Goal: Task Accomplishment & Management: Use online tool/utility

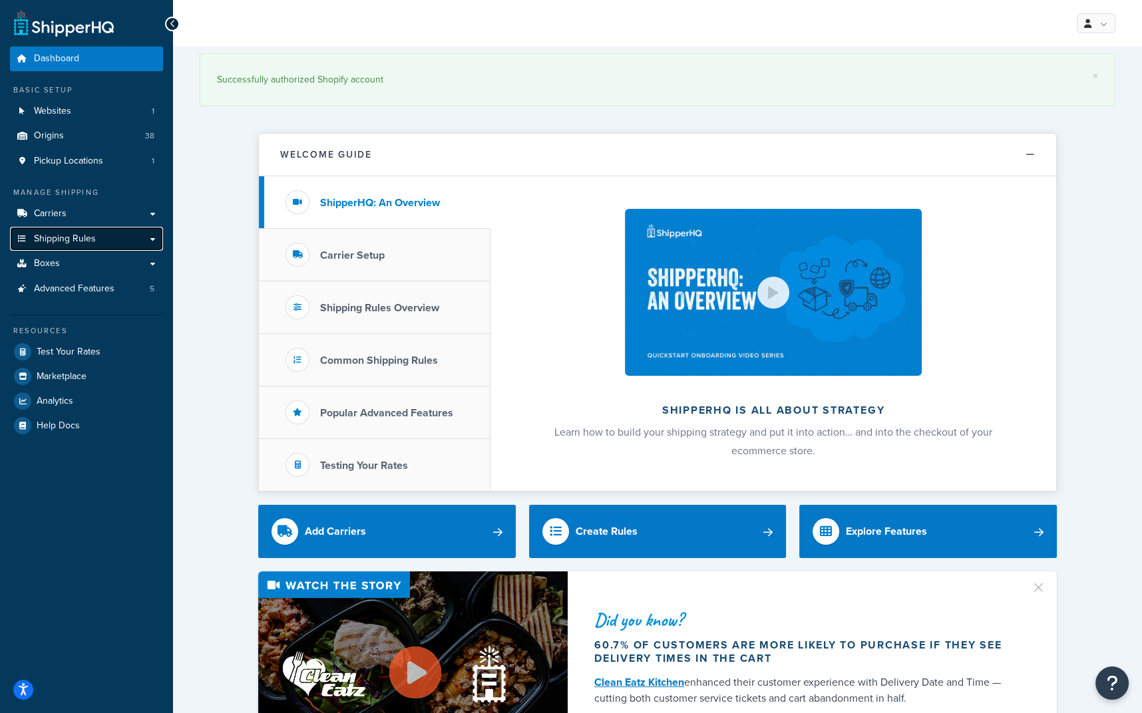
click at [69, 234] on span "Shipping Rules" at bounding box center [65, 239] width 62 height 11
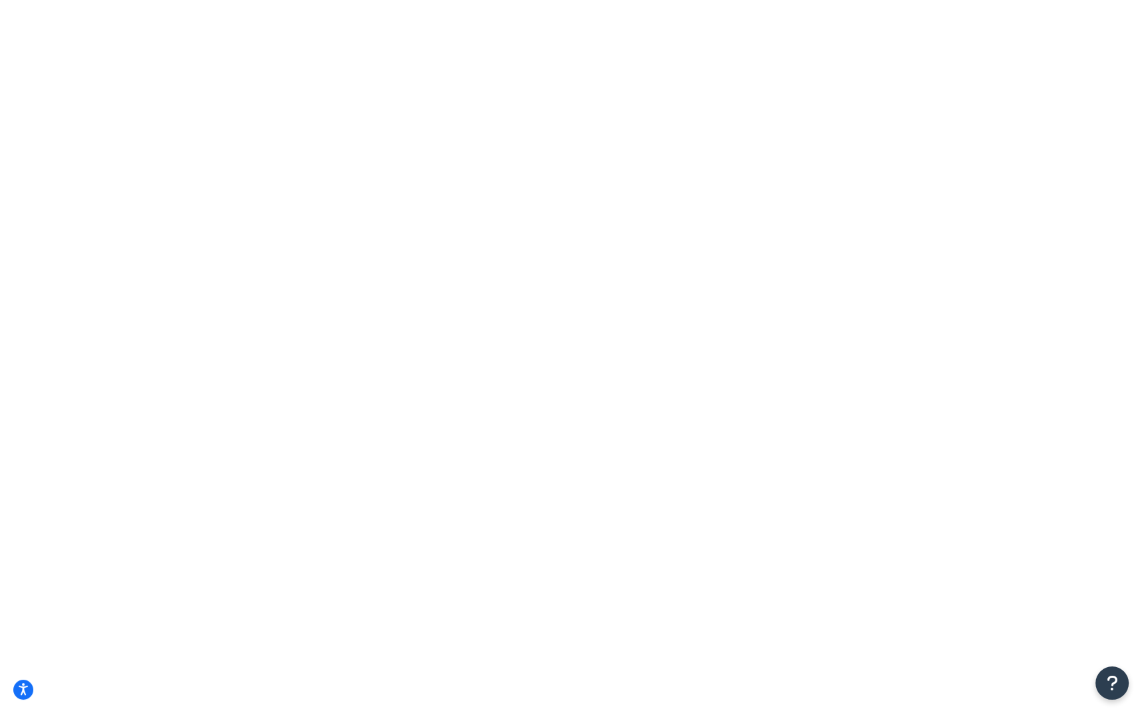
type input "[PERSON_NAME]"
select select "SHIPPING_GROUP"
type input "sli"
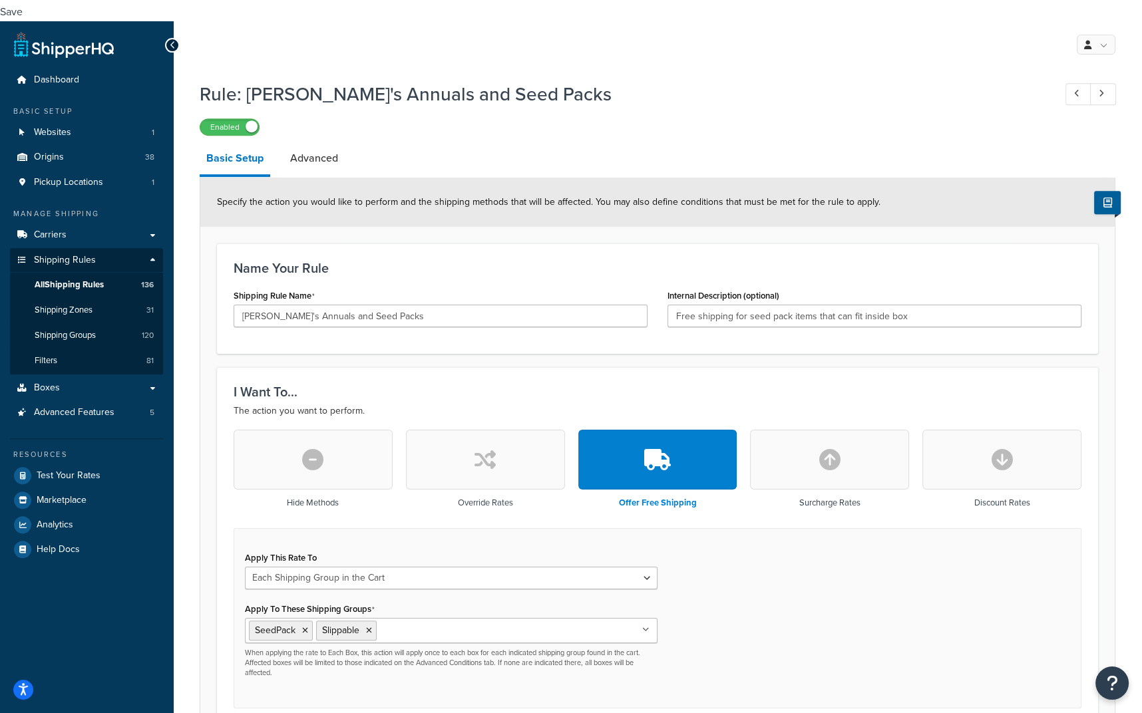
scroll to position [788, 0]
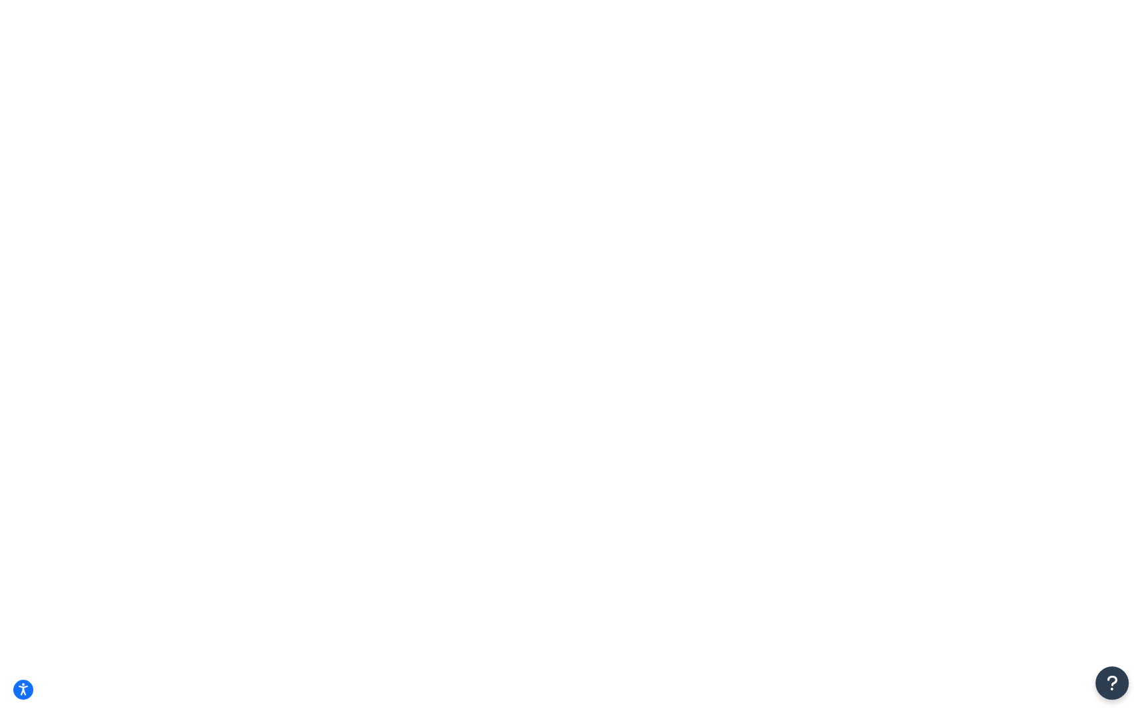
drag, startPoint x: 353, startPoint y: 232, endPoint x: 343, endPoint y: 230, distance: 9.4
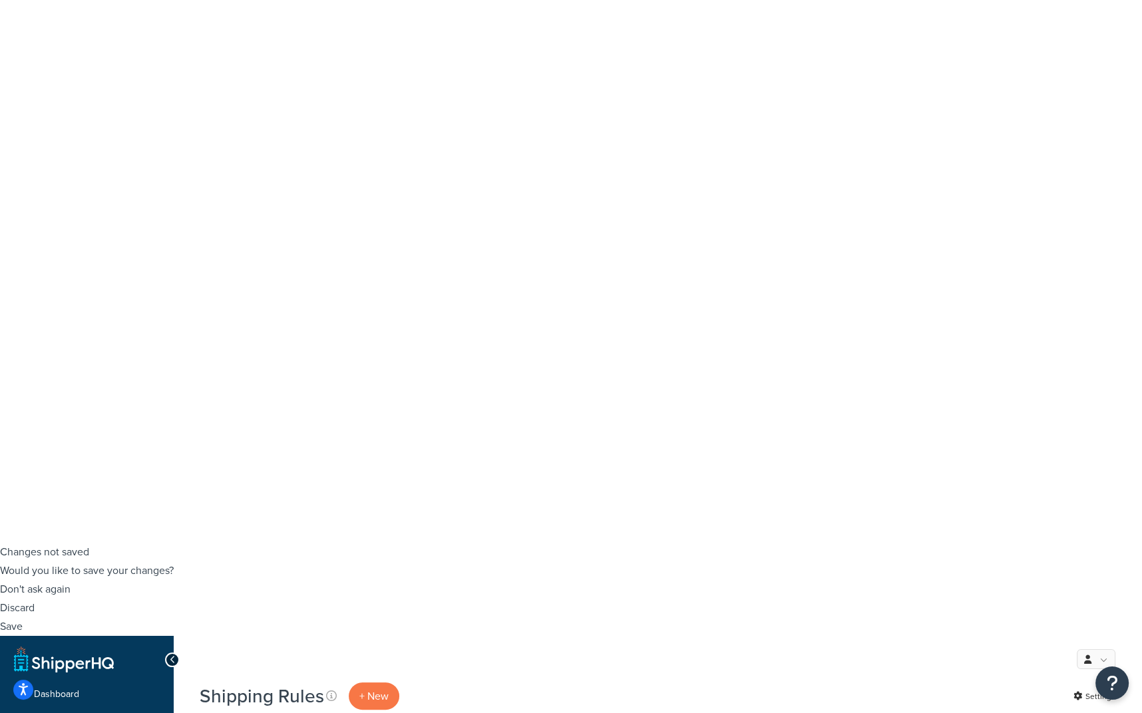
scroll to position [166, 0]
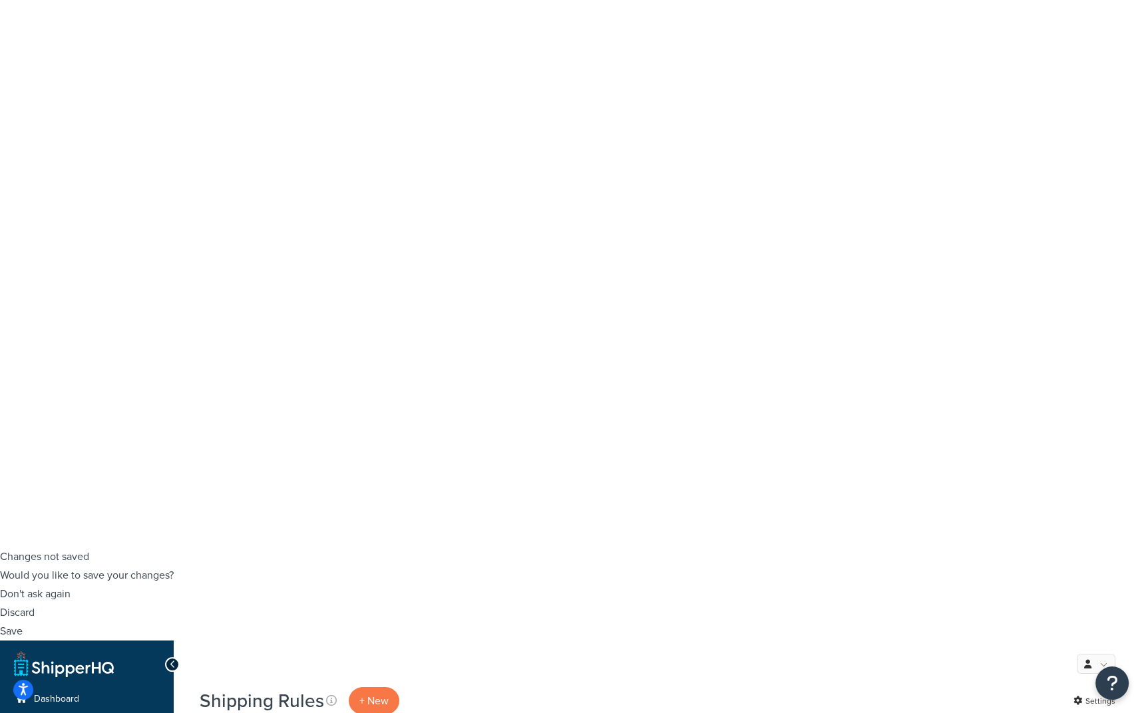
type input "annie"
drag, startPoint x: 338, startPoint y: 469, endPoint x: 351, endPoint y: 528, distance: 60.1
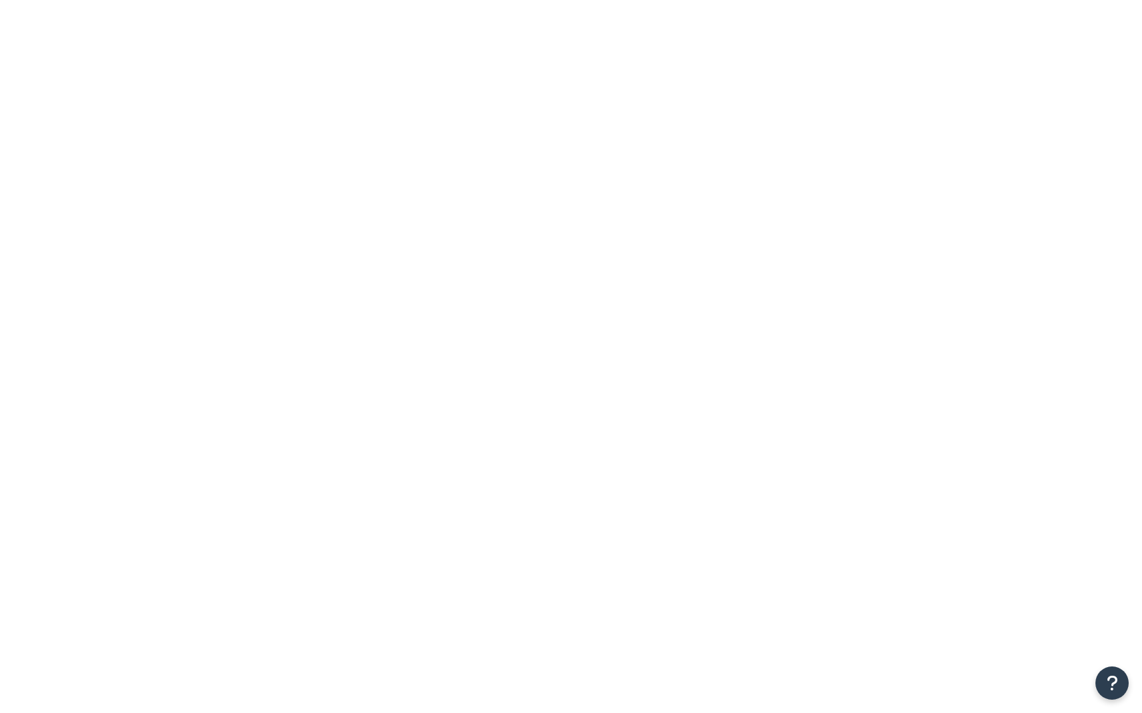
select select "SHIPPING_GROUP"
drag, startPoint x: 325, startPoint y: 238, endPoint x: 317, endPoint y: 242, distance: 8.9
type input "annie's"
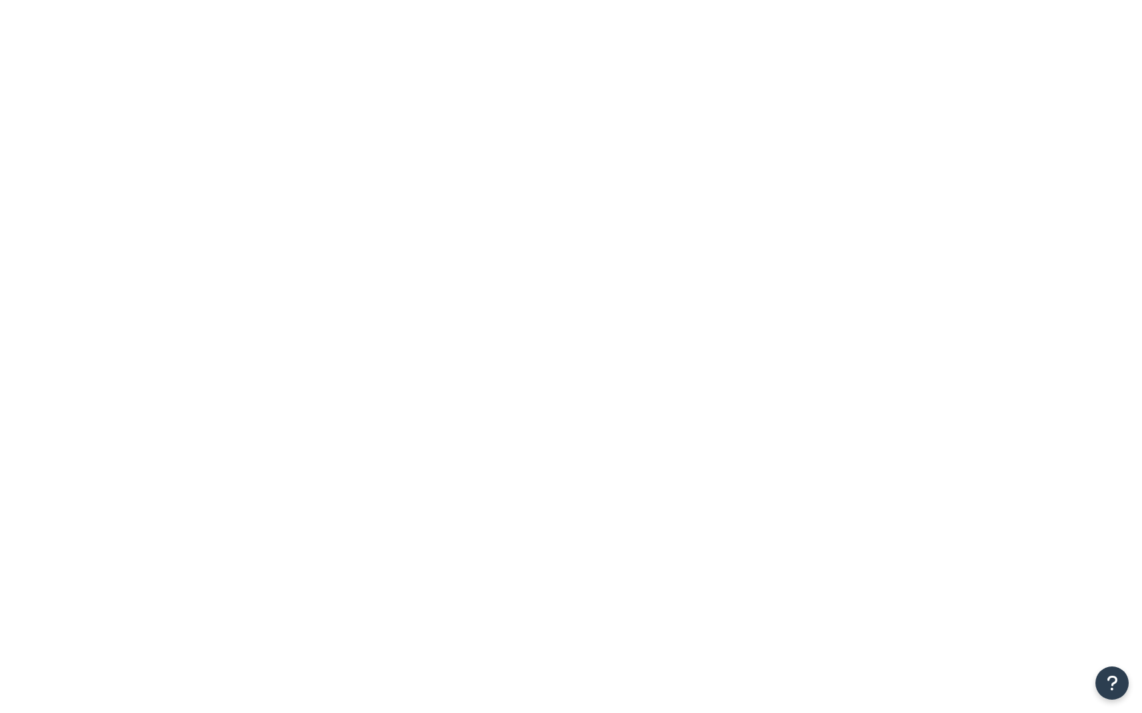
select select "SHIPPING_GROUP"
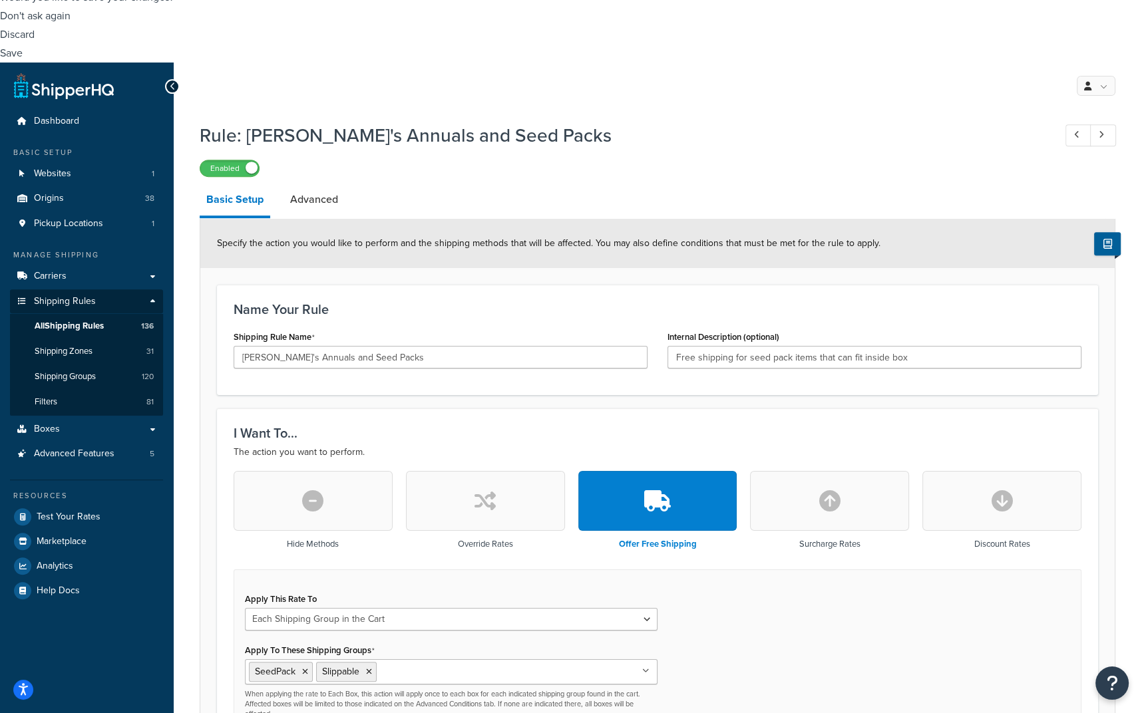
scroll to position [749, 0]
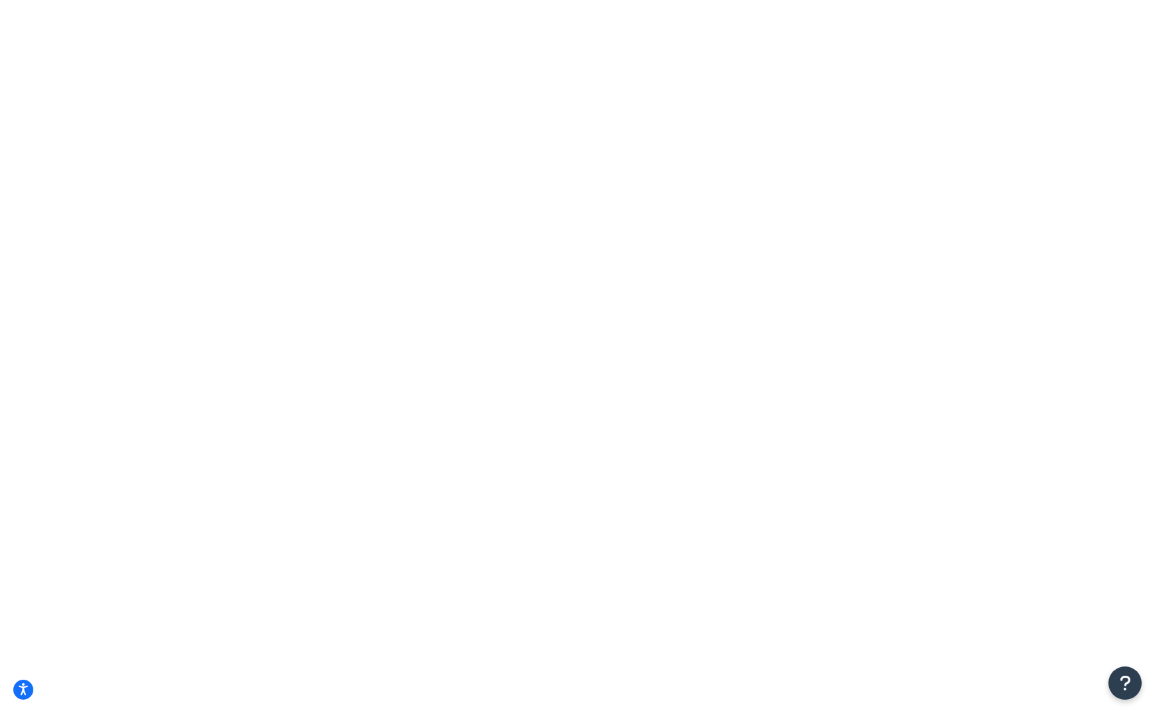
checkbox input "true"
type input "Grass Valley"
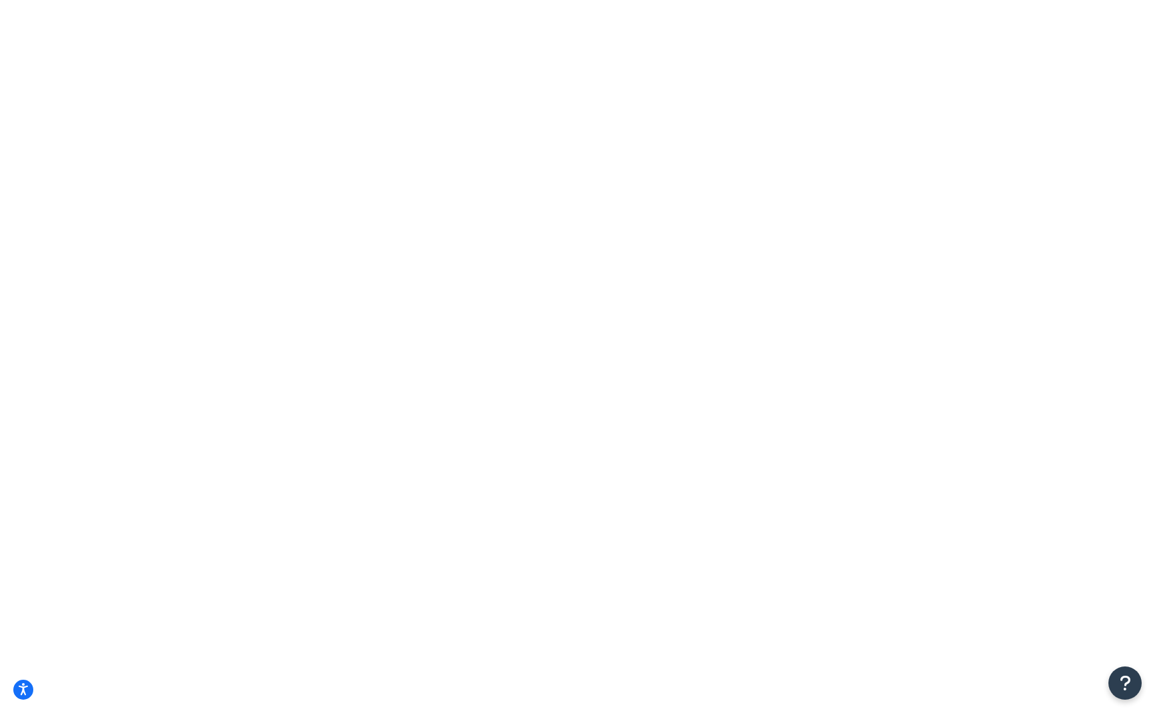
type input "125 Clydesdale Ct."
select select "CA"
type input "95945"
drag, startPoint x: 233, startPoint y: 487, endPoint x: 222, endPoint y: 494, distance: 13.1
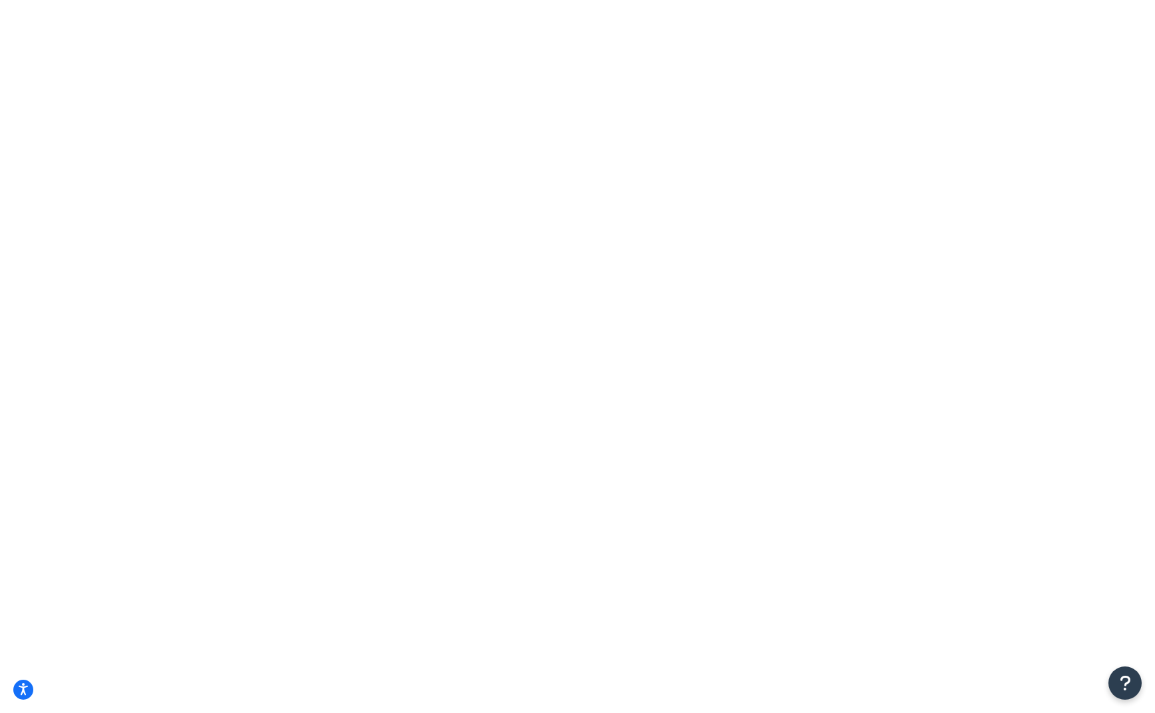
type input "3"
checkbox input "true"
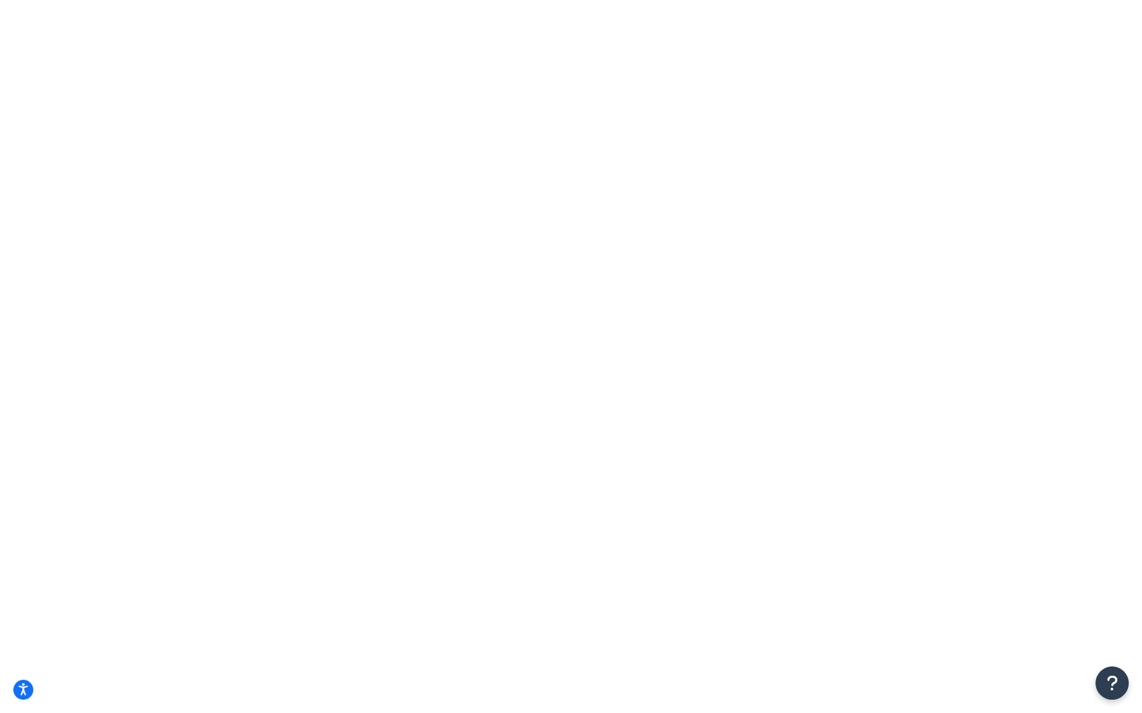
type input "1.1"
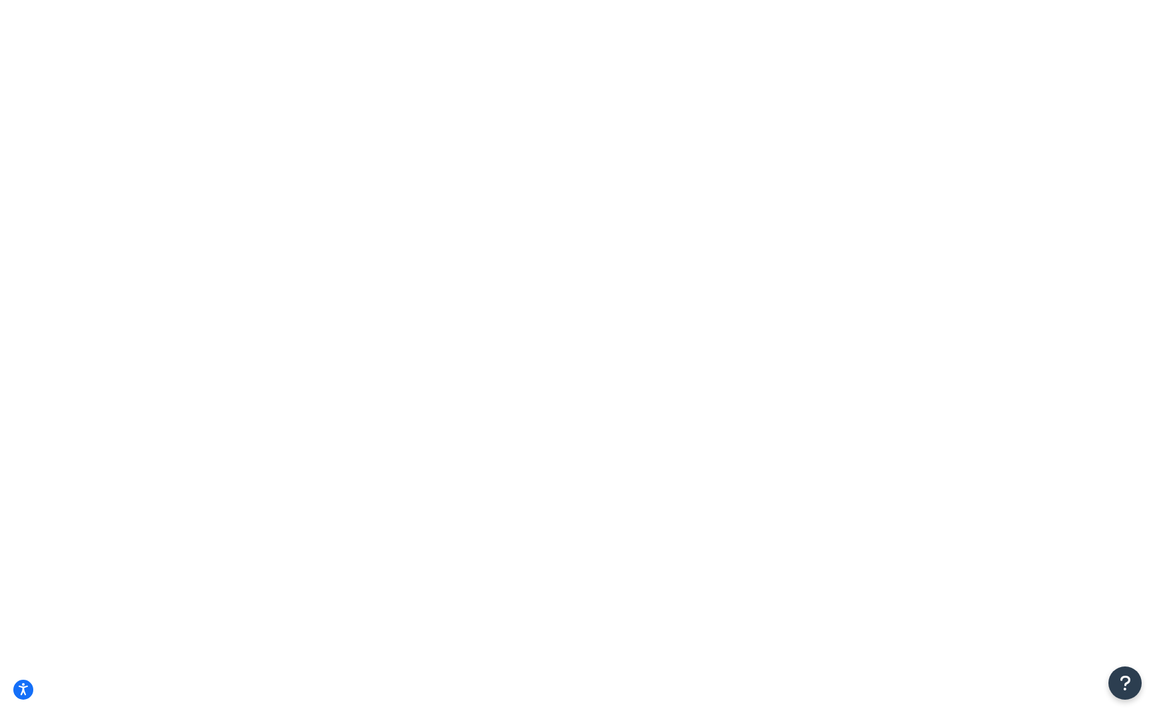
checkbox input "true"
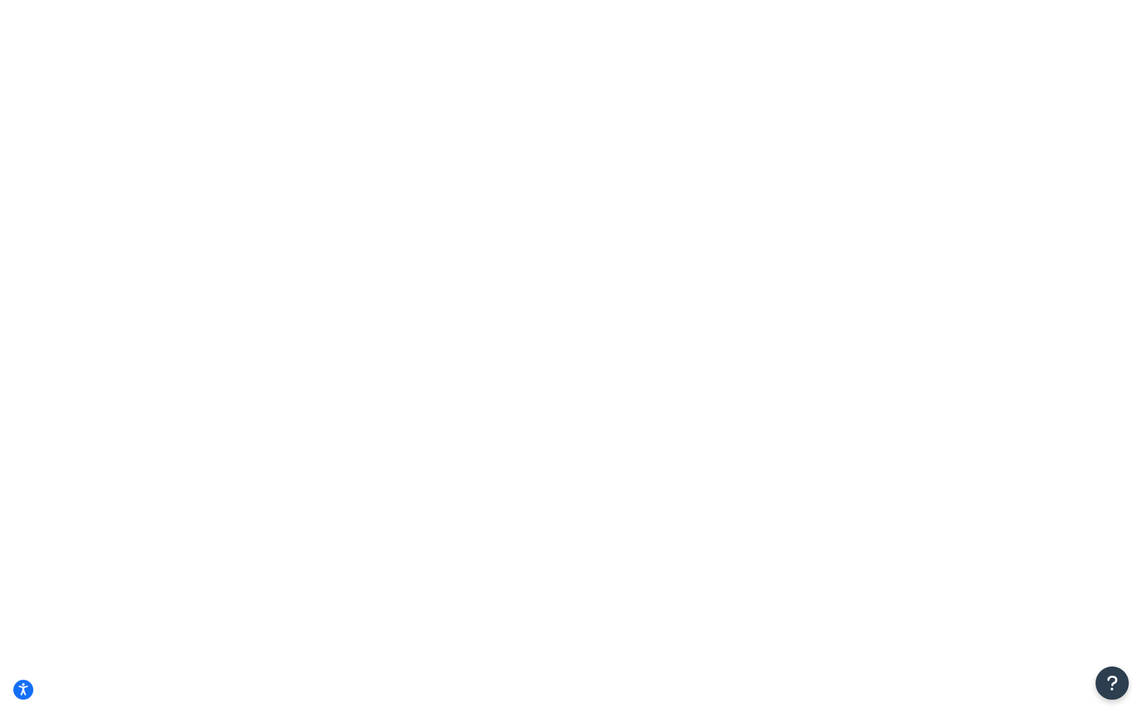
type input "anni"
select select "23050"
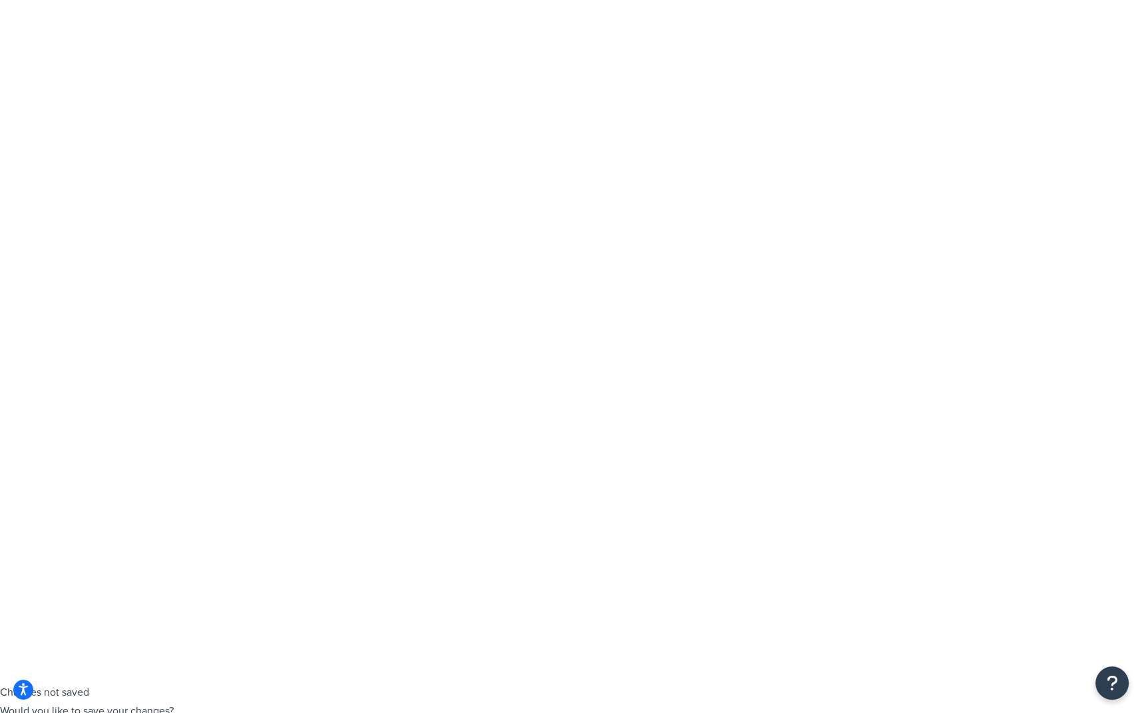
scroll to position [0, 0]
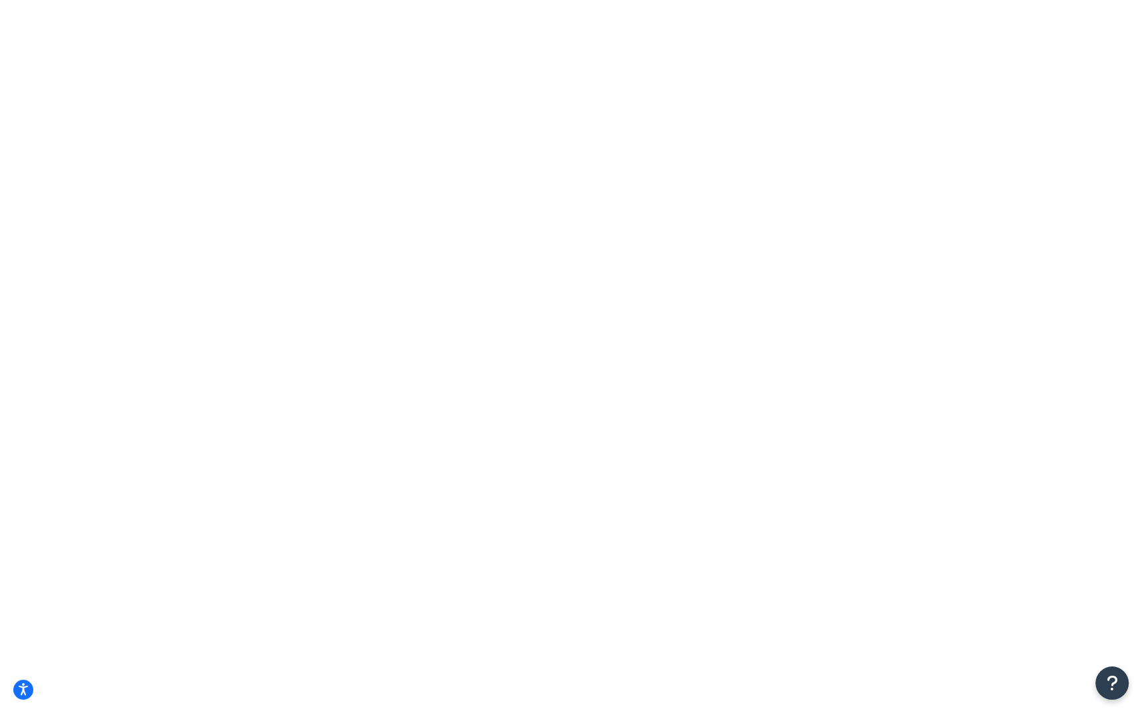
select select "CA"
drag, startPoint x: 474, startPoint y: 361, endPoint x: 339, endPoint y: 401, distance: 140.3
type input "92679"
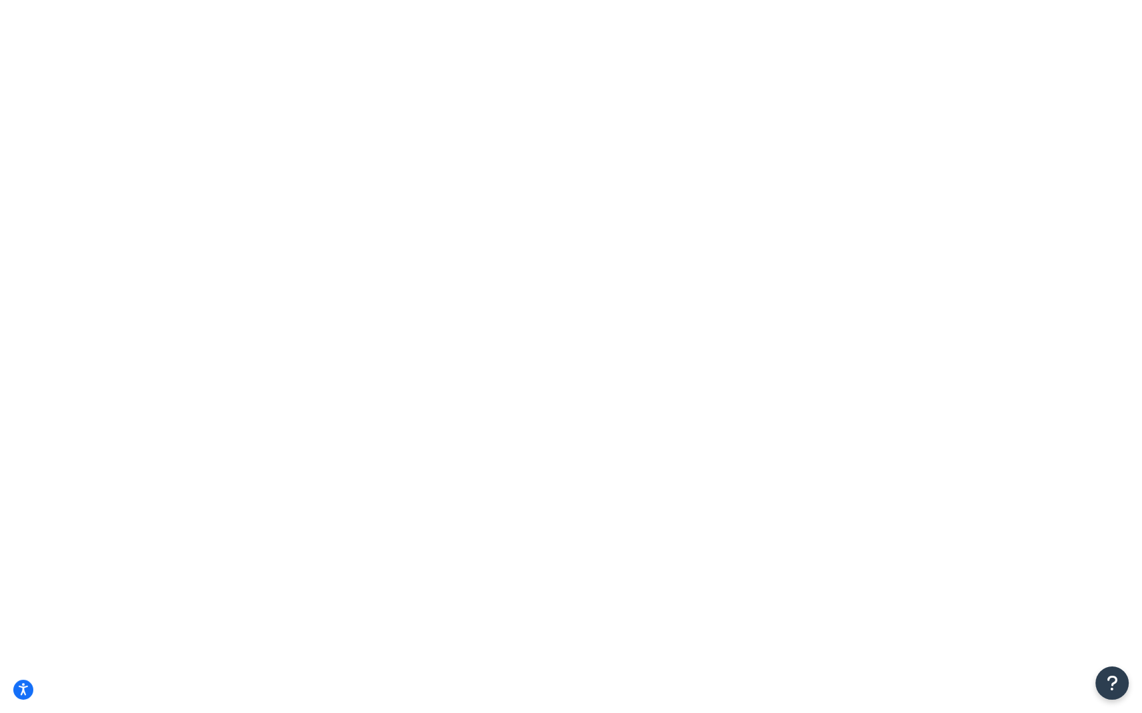
drag, startPoint x: 303, startPoint y: 263, endPoint x: 184, endPoint y: 303, distance: 126.5
type input "Cota de caza"
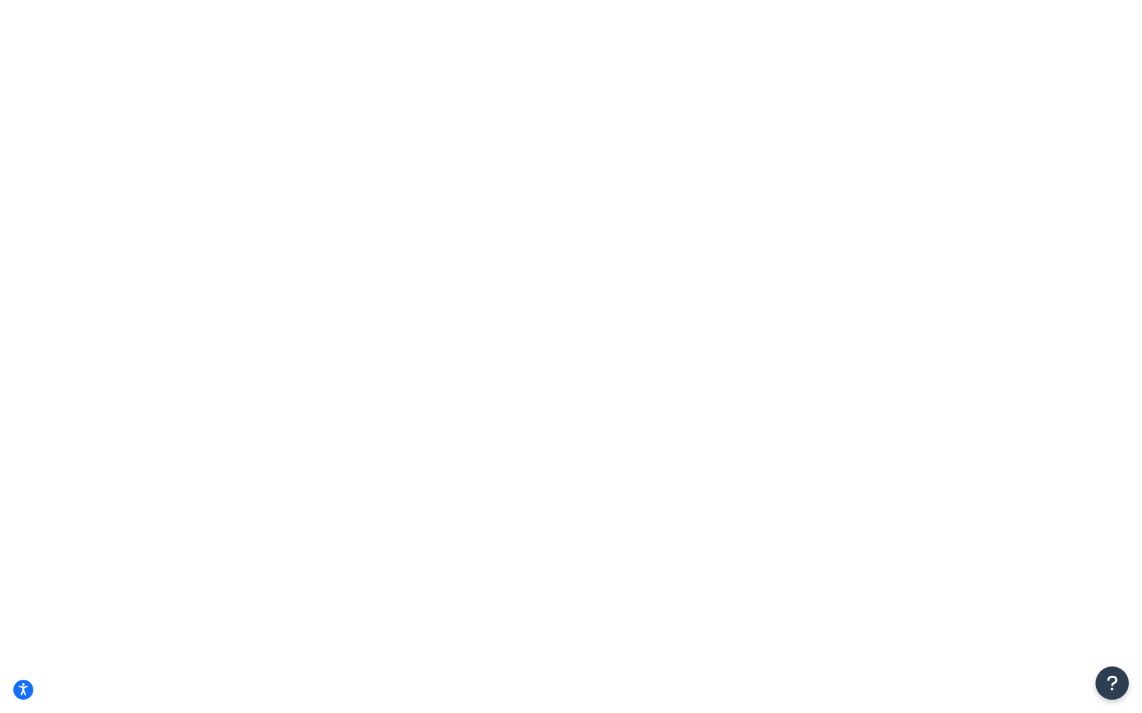
type input "10"
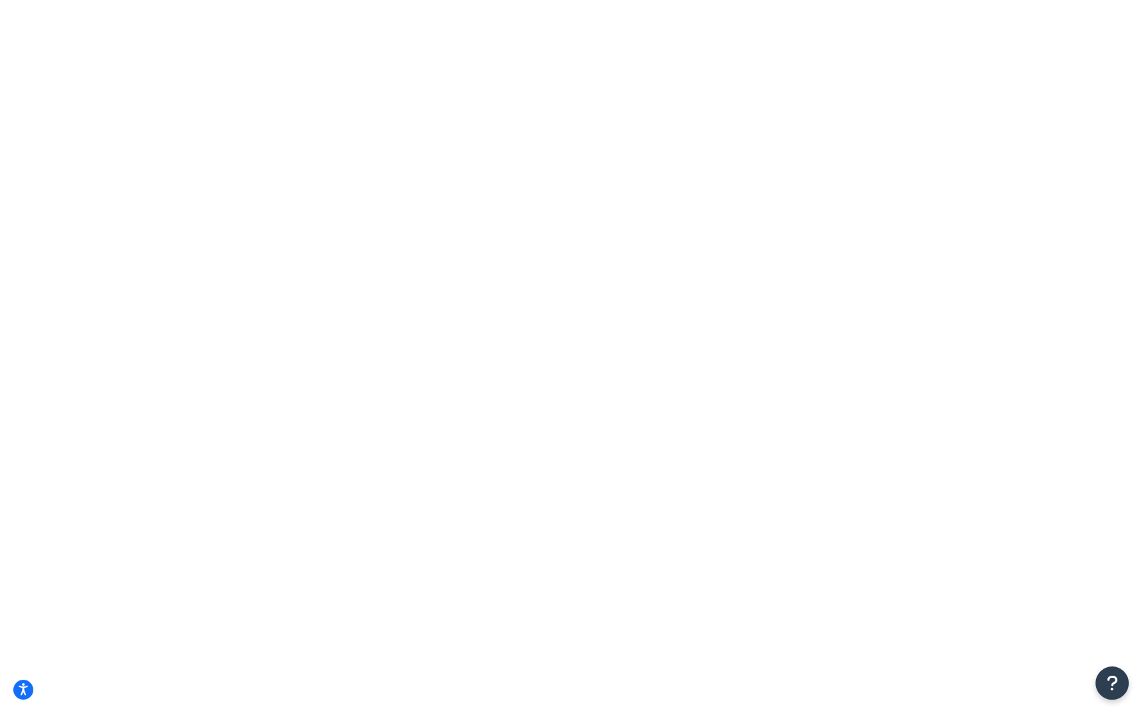
type input ".025"
checkbox input "true"
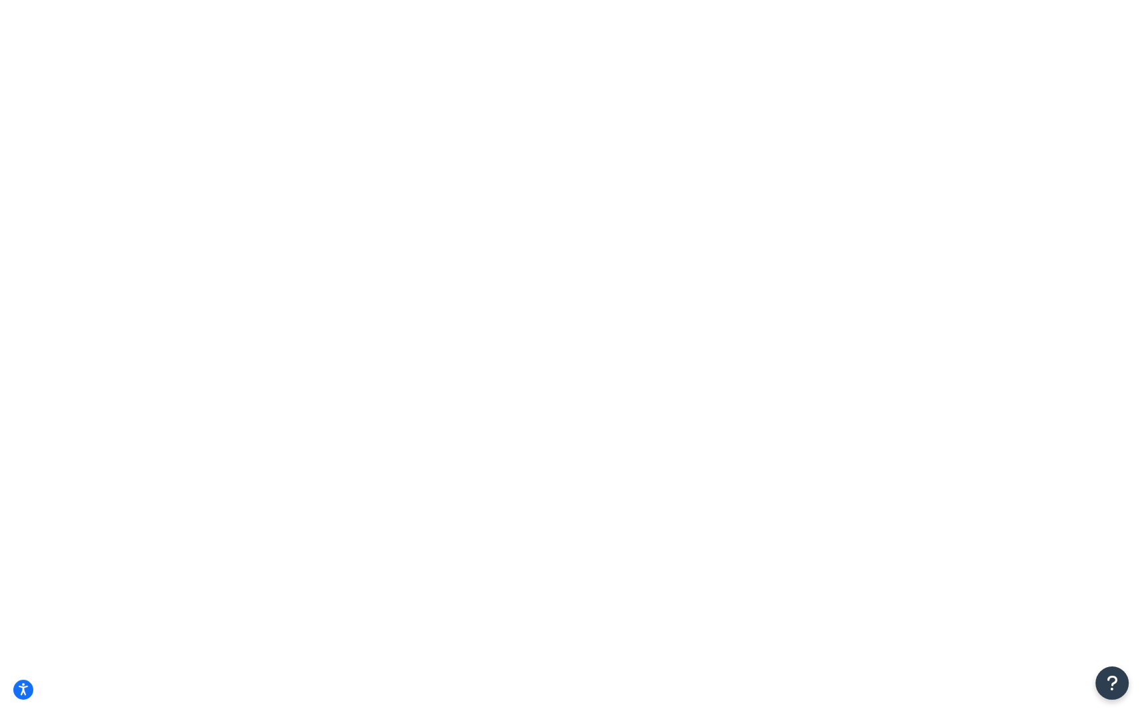
select select "23050"
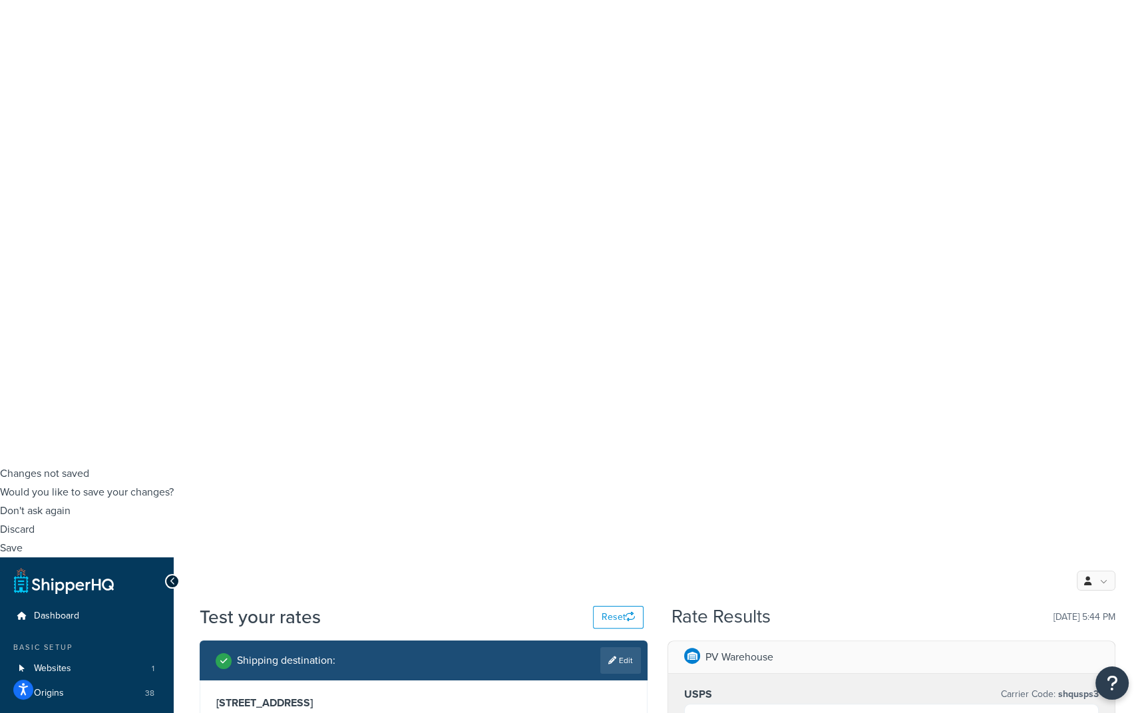
scroll to position [250, 0]
type input "seedpack"
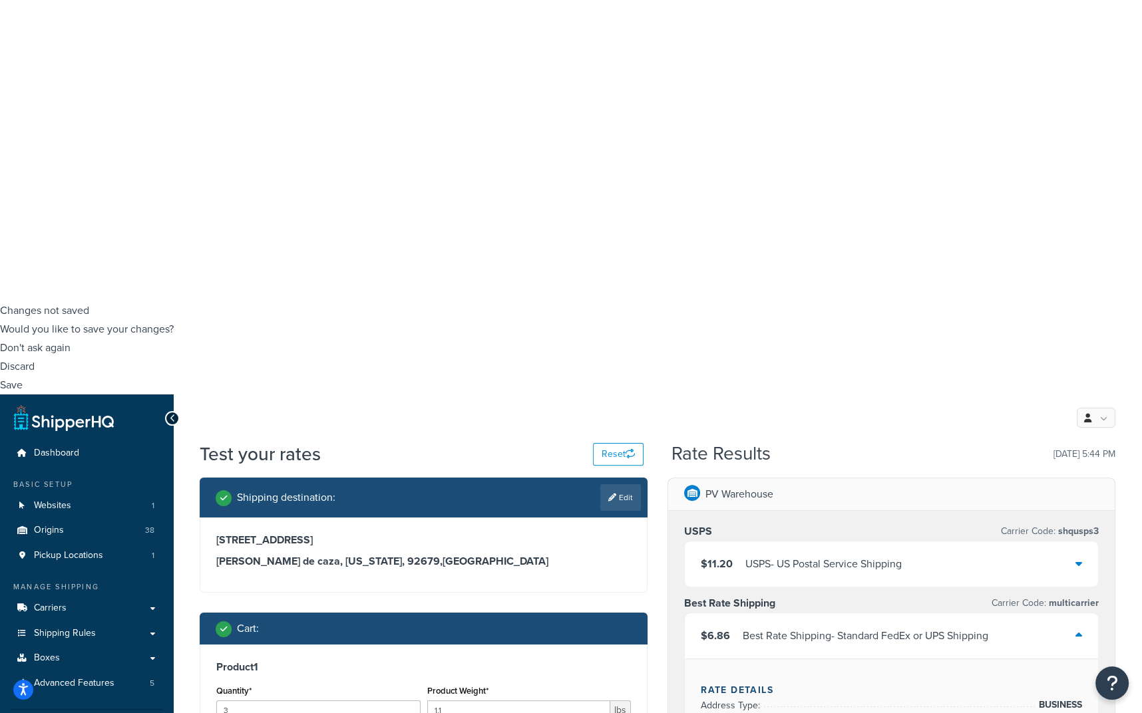
scroll to position [416, 0]
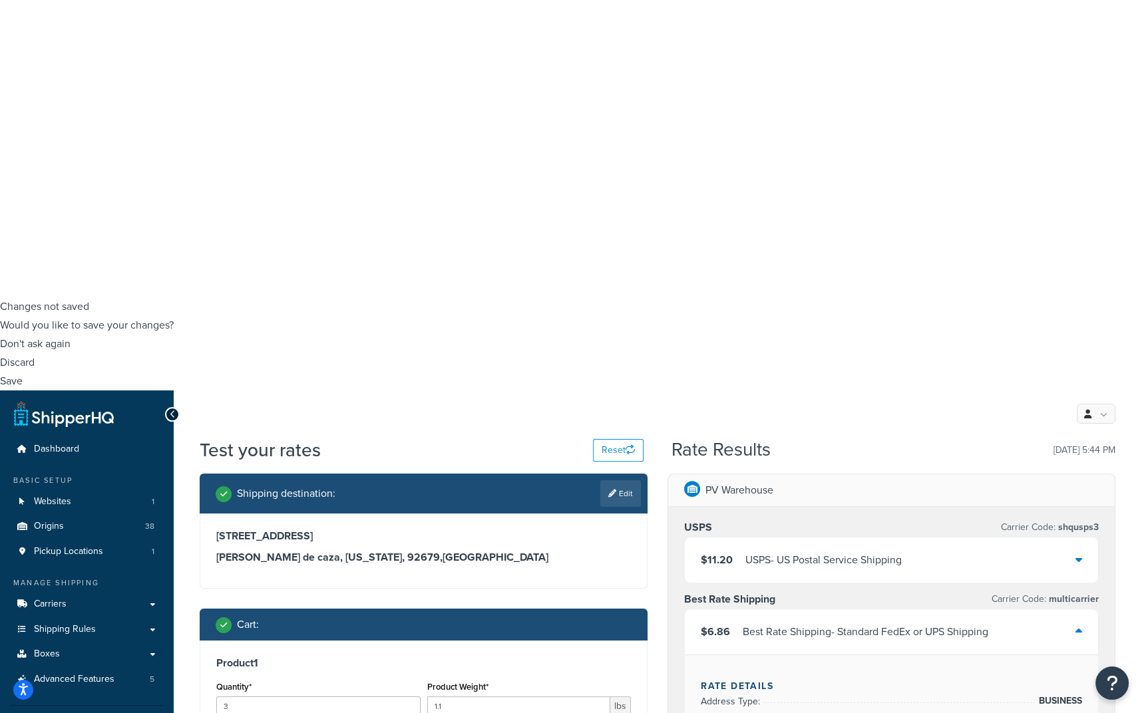
type input "sli"
select select "23050"
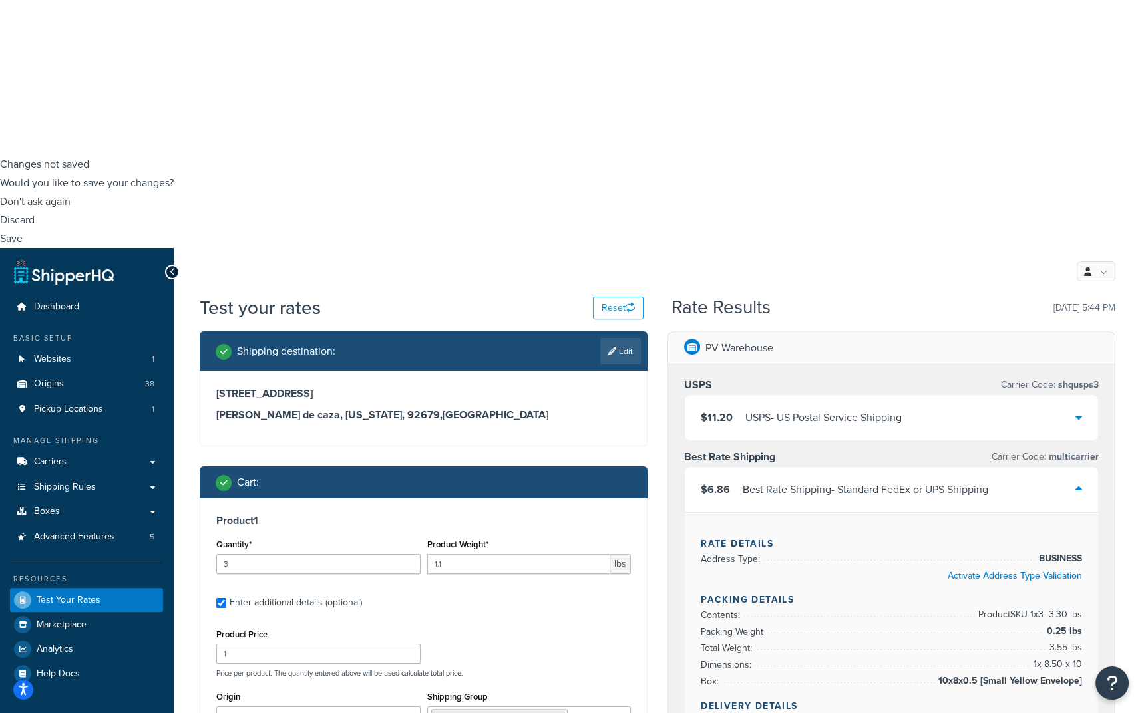
scroll to position [582, 0]
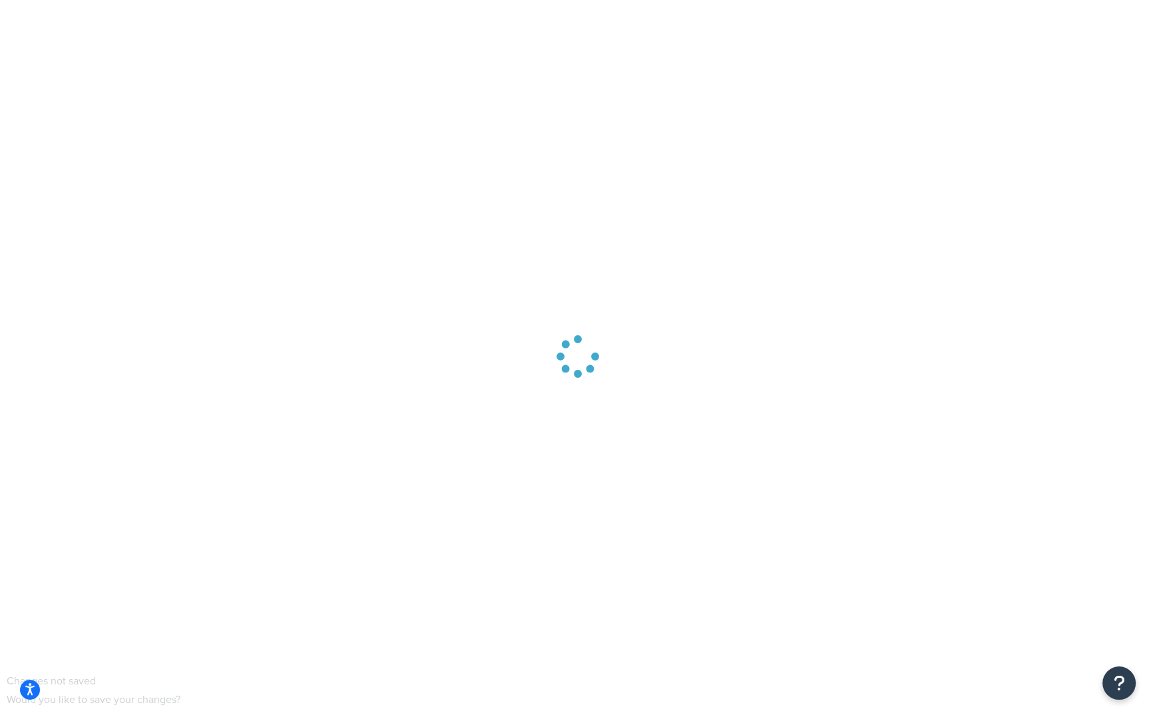
scroll to position [0, 0]
